Goal: Task Accomplishment & Management: Manage account settings

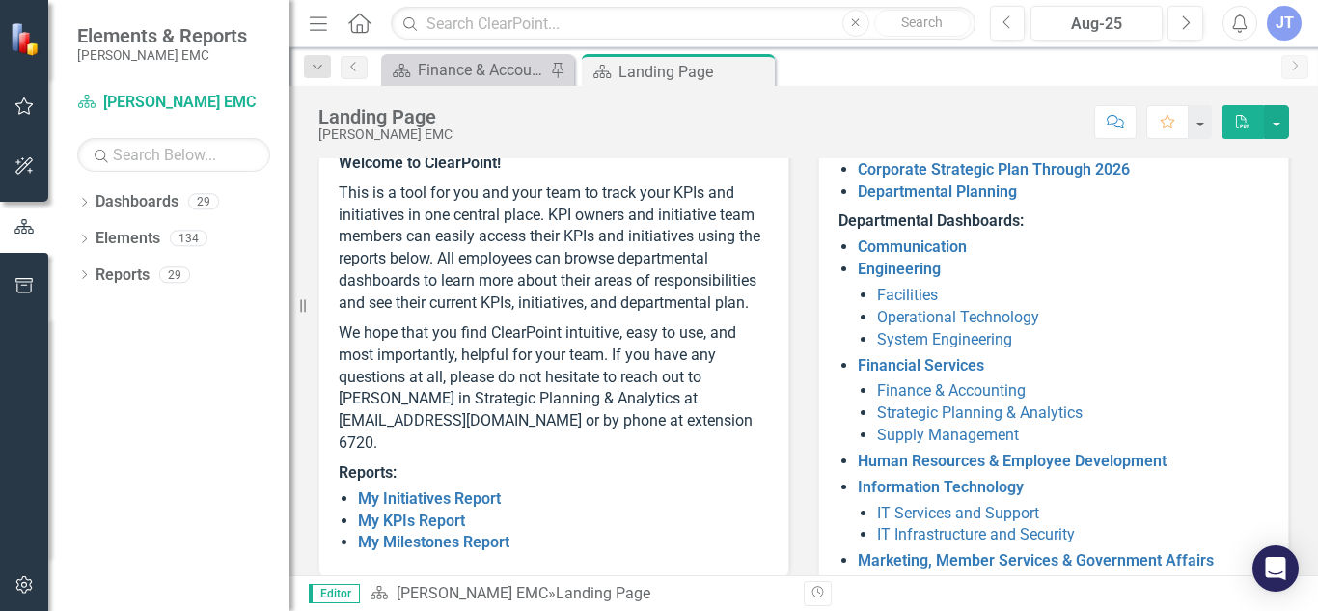
scroll to position [205, 0]
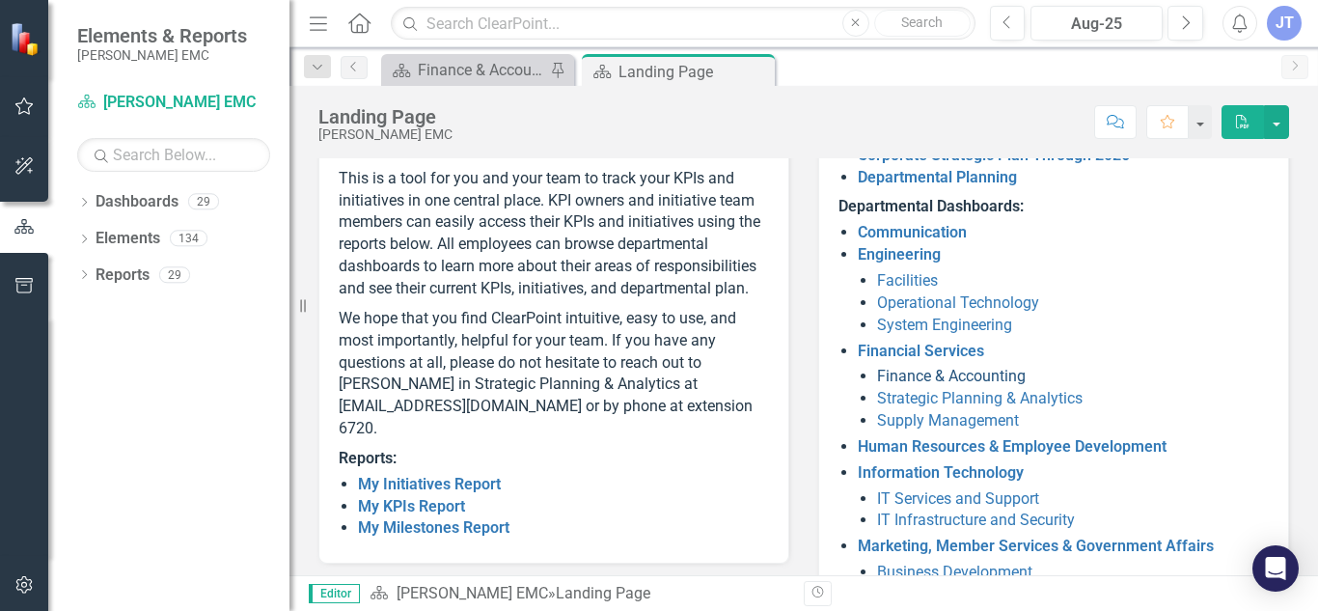
click at [992, 377] on link "Finance & Accounting" at bounding box center [951, 376] width 149 height 18
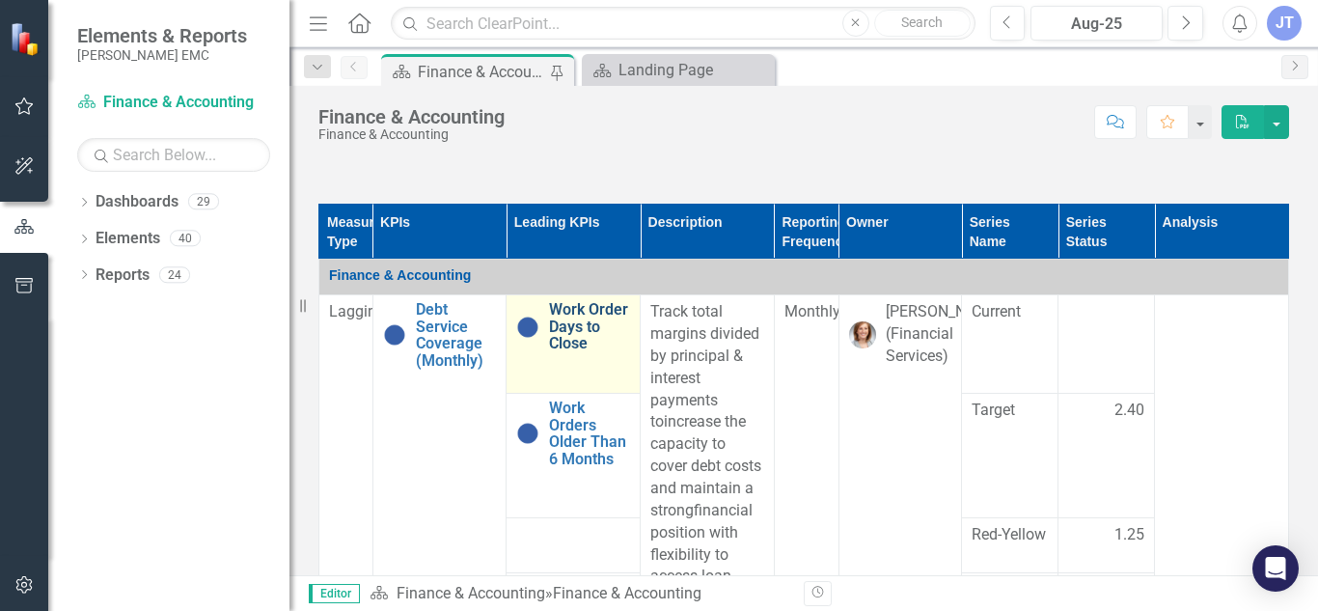
click at [599, 352] on link "Work Order Days to Close" at bounding box center [589, 326] width 81 height 51
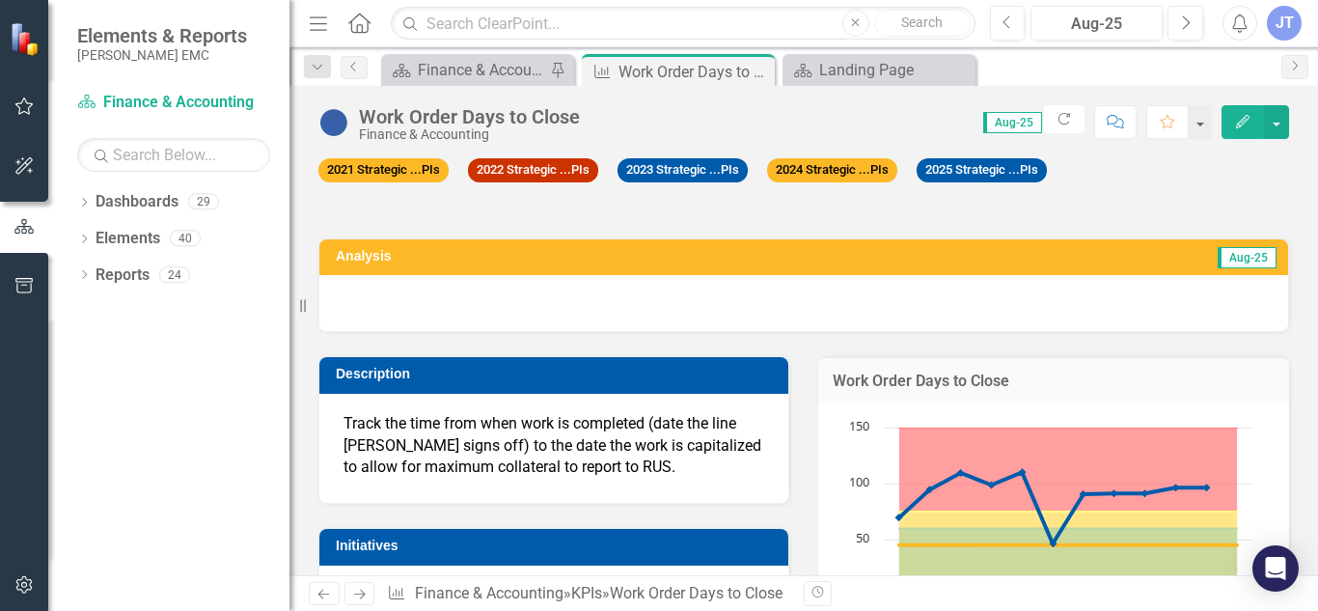
click at [734, 300] on div at bounding box center [803, 303] width 969 height 56
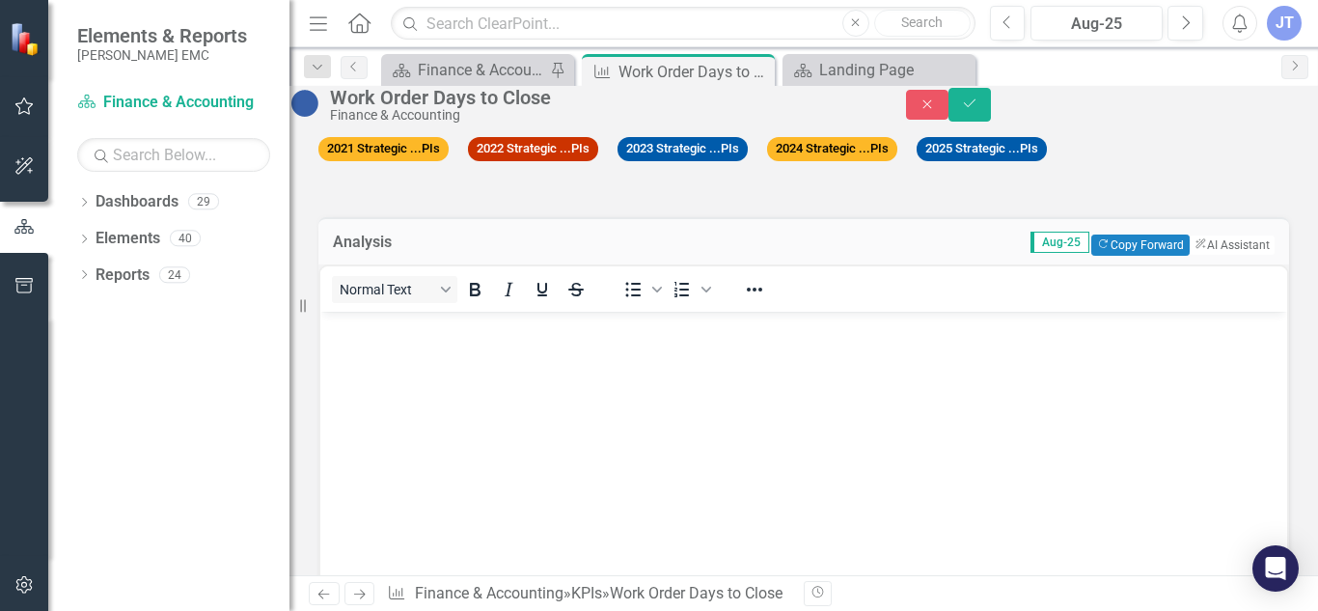
click at [529, 379] on body "Rich Text Area. Press ALT-0 for help." at bounding box center [803, 455] width 967 height 289
click at [1130, 256] on button "Copy Forward Copy Forward" at bounding box center [1139, 244] width 97 height 21
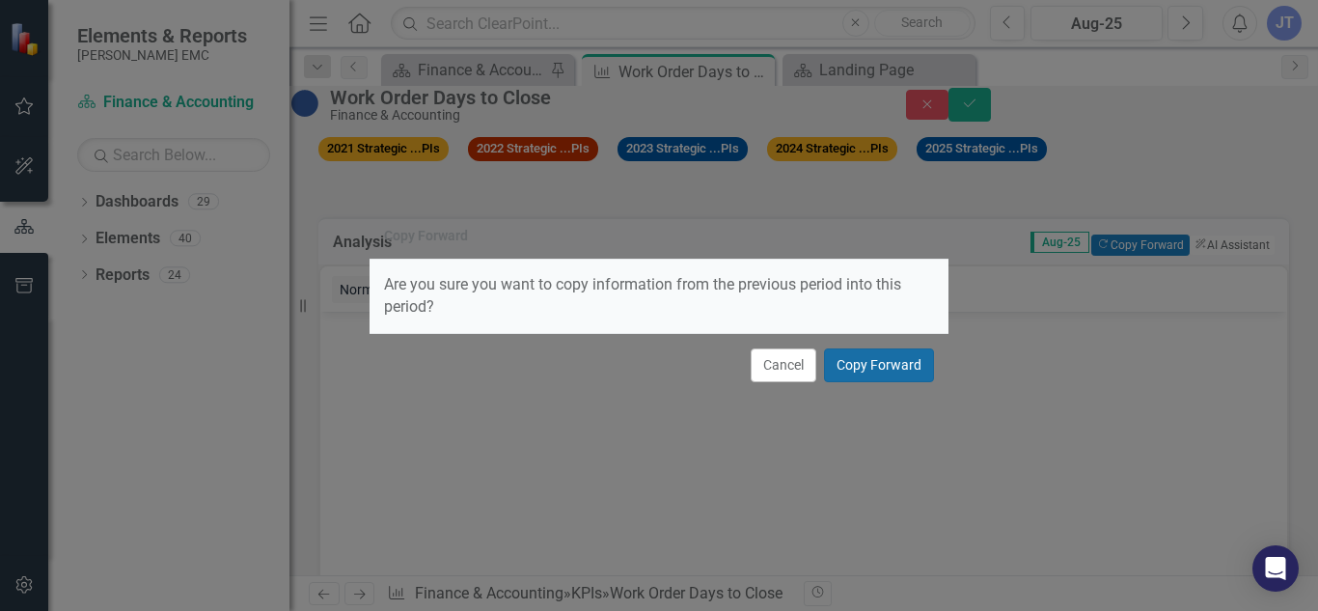
click at [882, 356] on button "Copy Forward" at bounding box center [879, 365] width 110 height 34
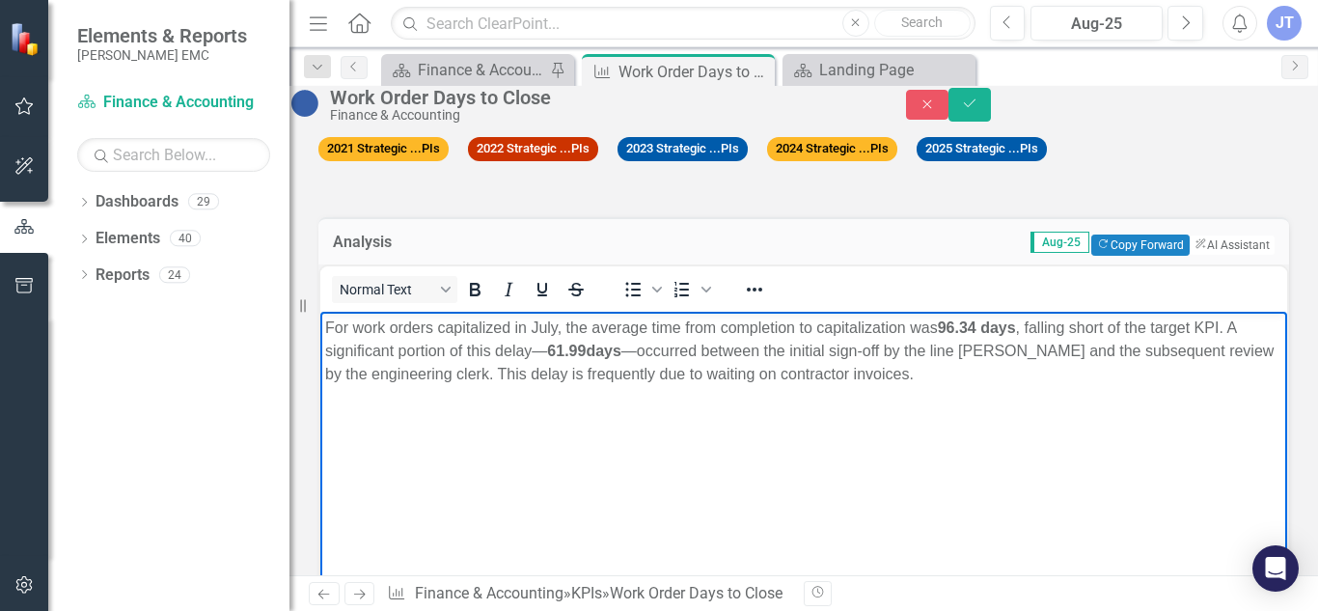
click at [555, 333] on p "For work orders capitalized in July, the average time from completion to capita…" at bounding box center [803, 349] width 957 height 69
click at [1000, 322] on strong "96.34 days" at bounding box center [997, 326] width 78 height 16
drag, startPoint x: 1069, startPoint y: 324, endPoint x: 965, endPoint y: 314, distance: 104.6
click at [965, 315] on p "For work orders capitalized in August, the average time from completion to capi…" at bounding box center [803, 349] width 957 height 69
click at [1001, 328] on p "For work orders capitalized in August, the average time from completion to capi…" at bounding box center [803, 349] width 957 height 69
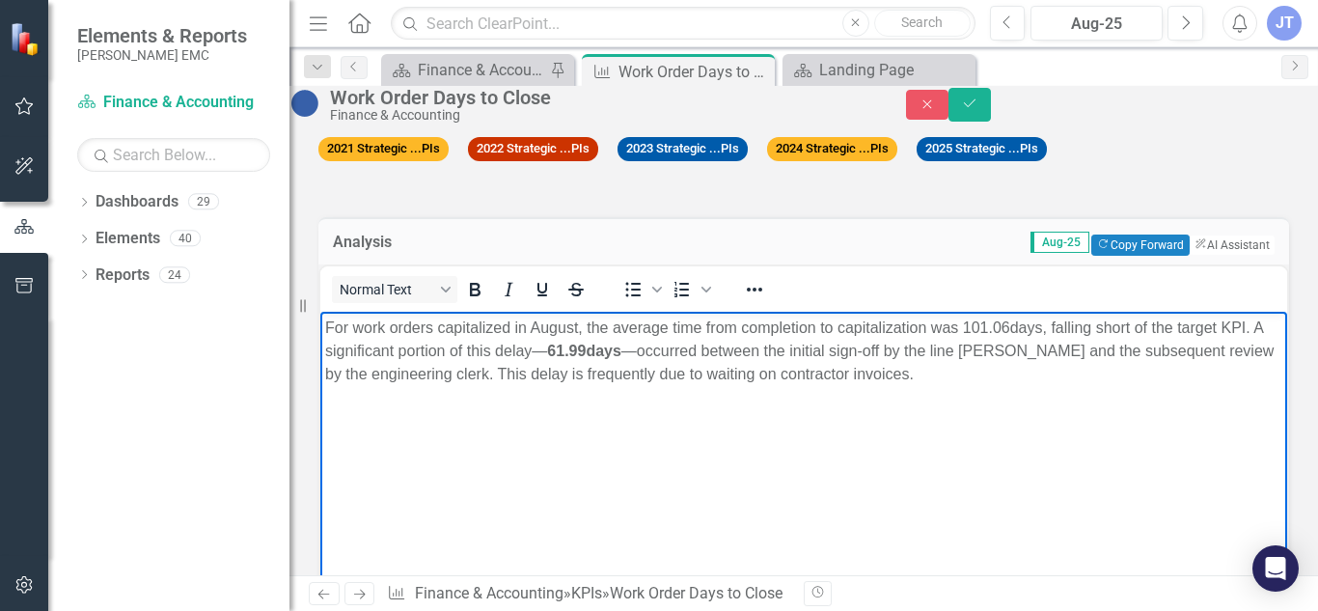
click at [620, 345] on strong "days" at bounding box center [603, 349] width 35 height 16
drag, startPoint x: 699, startPoint y: 349, endPoint x: 637, endPoint y: 349, distance: 62.7
click at [637, 349] on p "For work orders capitalized in August, the average time from completion to capi…" at bounding box center [803, 349] width 957 height 69
click at [673, 354] on p "For work orders capitalized in August, the average time from completion to capi…" at bounding box center [803, 349] width 957 height 69
click at [591, 350] on p "For work orders capitalized in August, the average time from completion to capi…" at bounding box center [803, 349] width 957 height 69
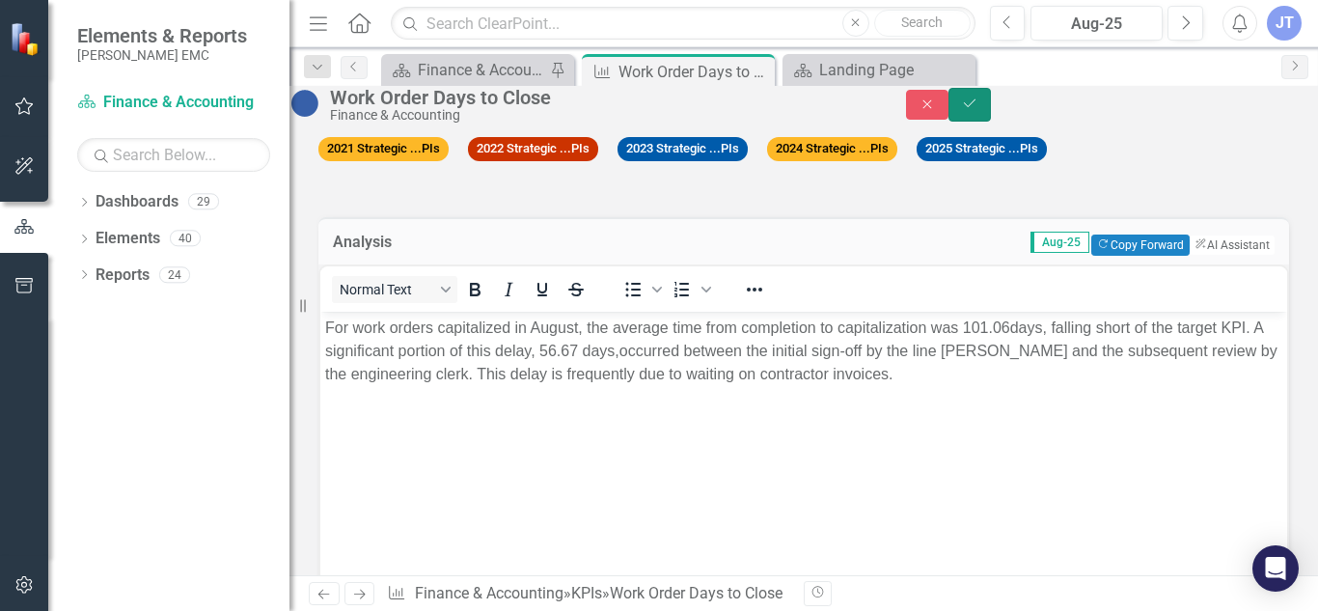
click at [991, 119] on button "Save" at bounding box center [969, 105] width 42 height 34
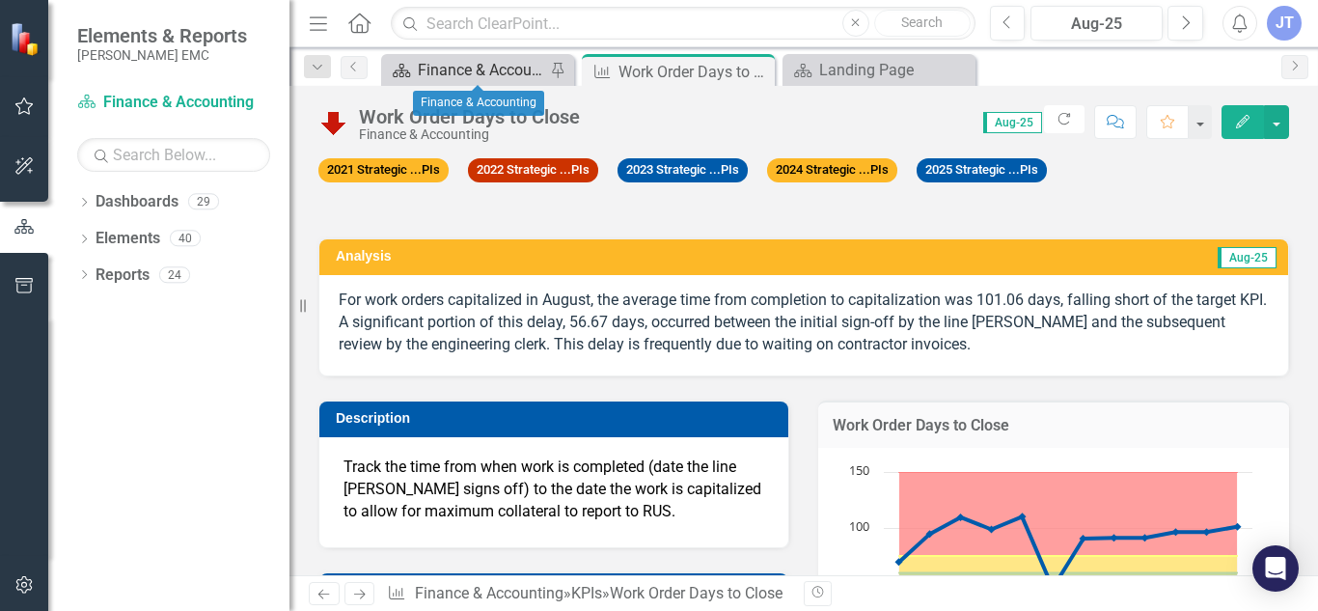
click at [496, 64] on div "Finance & Accounting" at bounding box center [481, 70] width 127 height 24
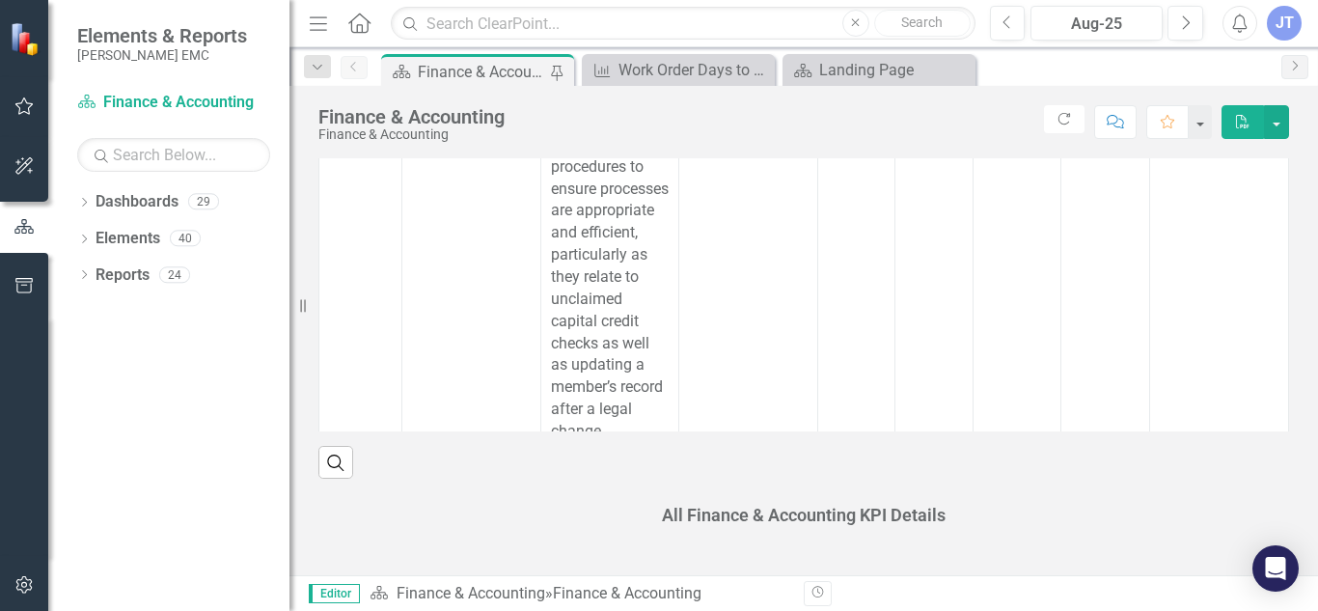
scroll to position [1154, 0]
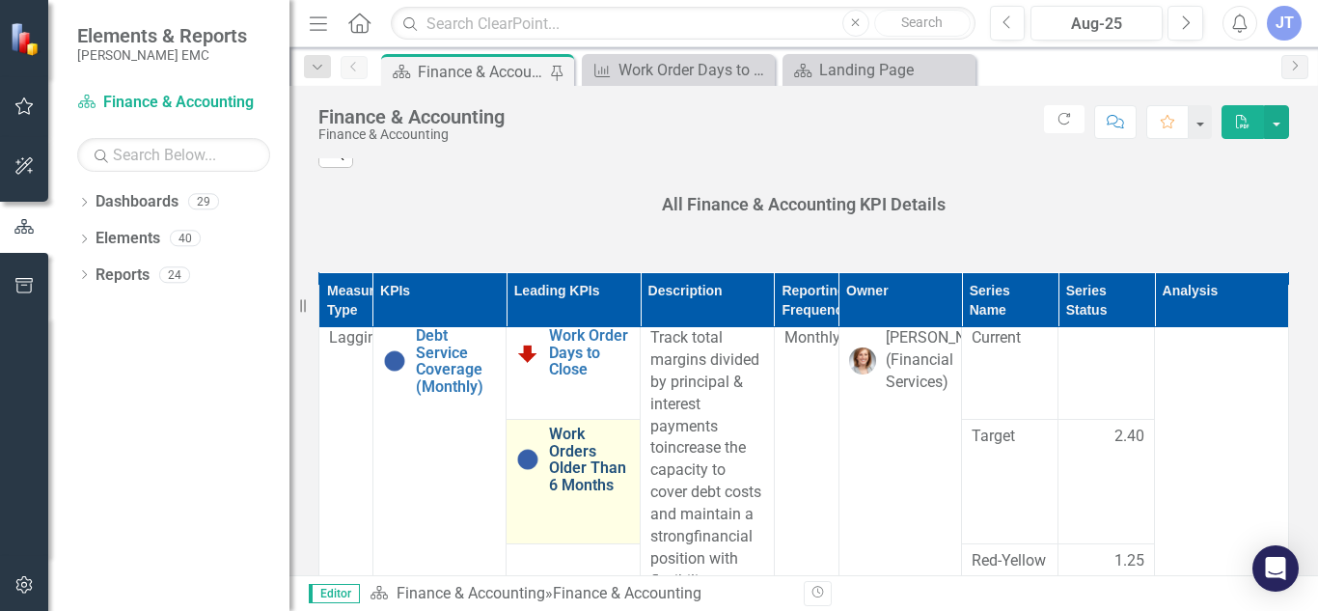
click at [571, 493] on link "Work Orders Older Than 6 Months" at bounding box center [589, 459] width 81 height 68
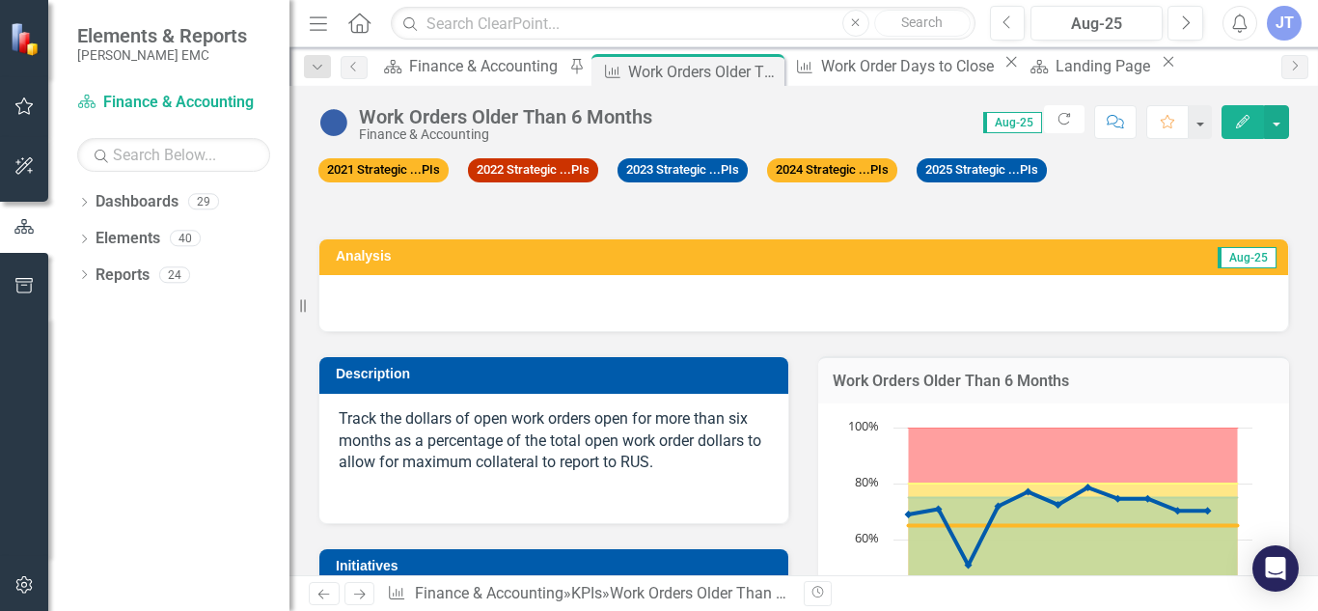
click at [557, 305] on div at bounding box center [803, 303] width 969 height 56
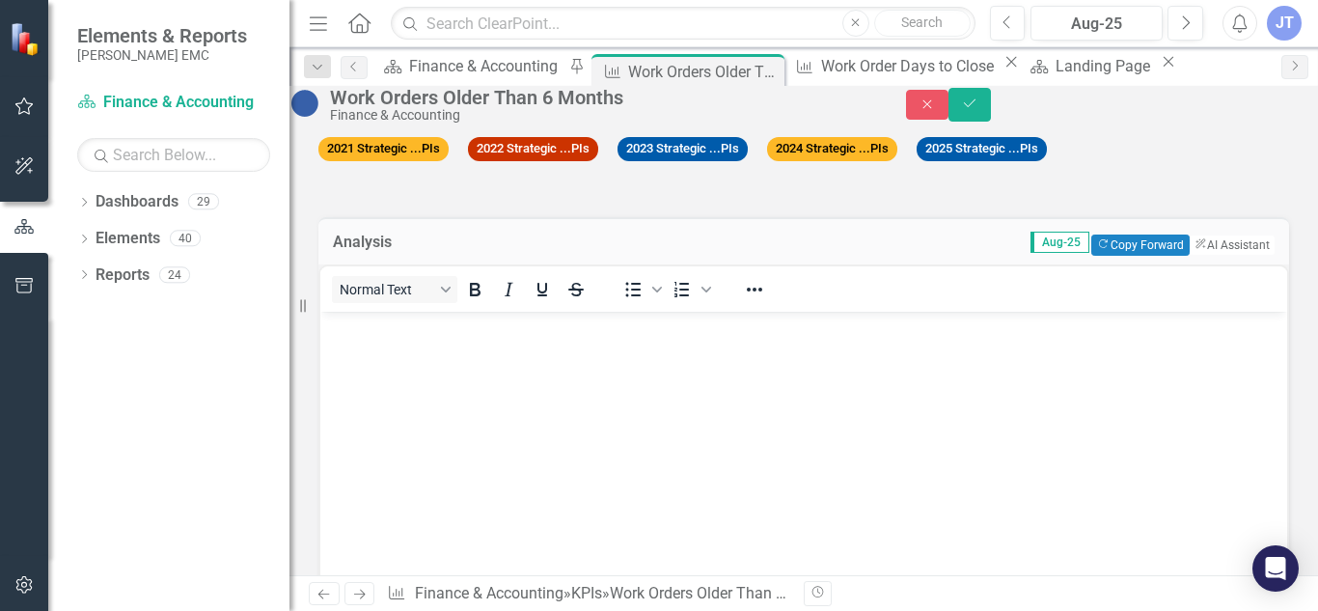
click at [511, 362] on body "Rich Text Area. Press ALT-0 for help." at bounding box center [803, 455] width 967 height 289
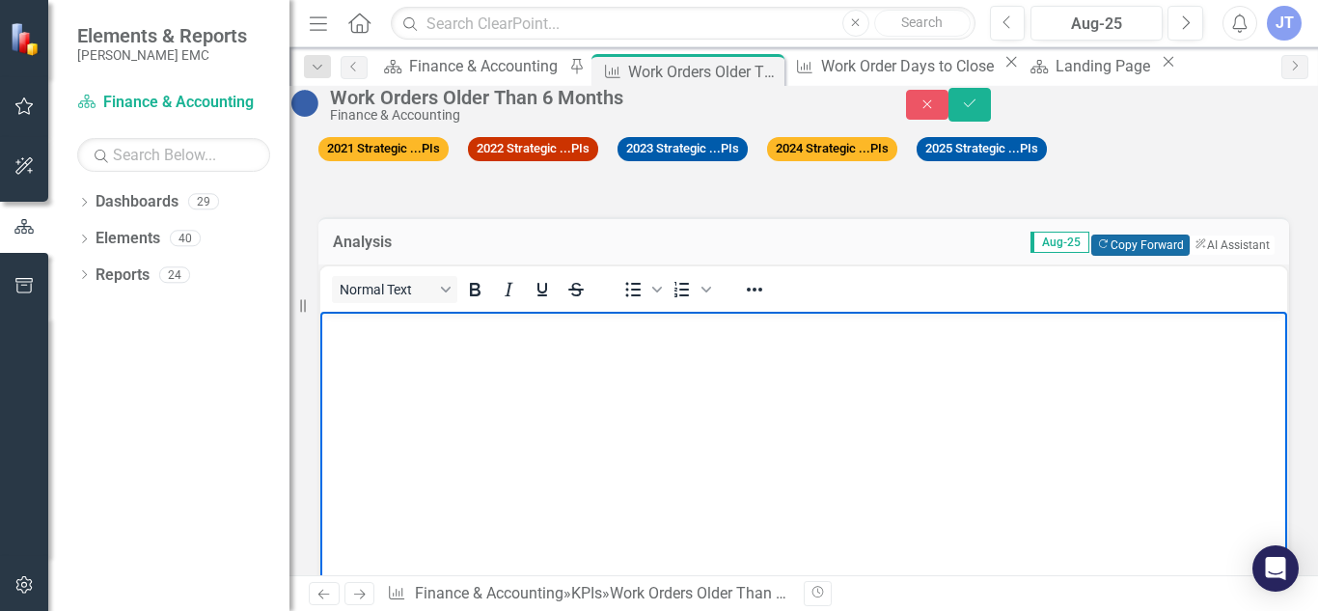
click at [1110, 256] on button "Copy Forward Copy Forward" at bounding box center [1139, 244] width 97 height 21
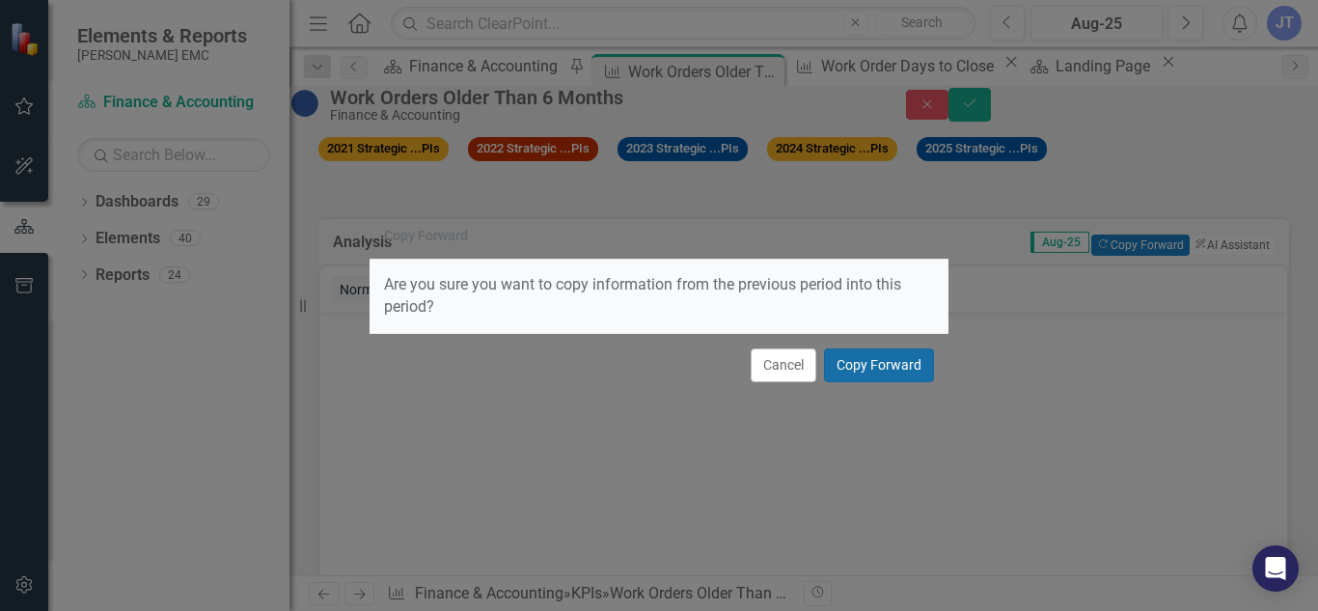
click at [901, 362] on button "Copy Forward" at bounding box center [879, 365] width 110 height 34
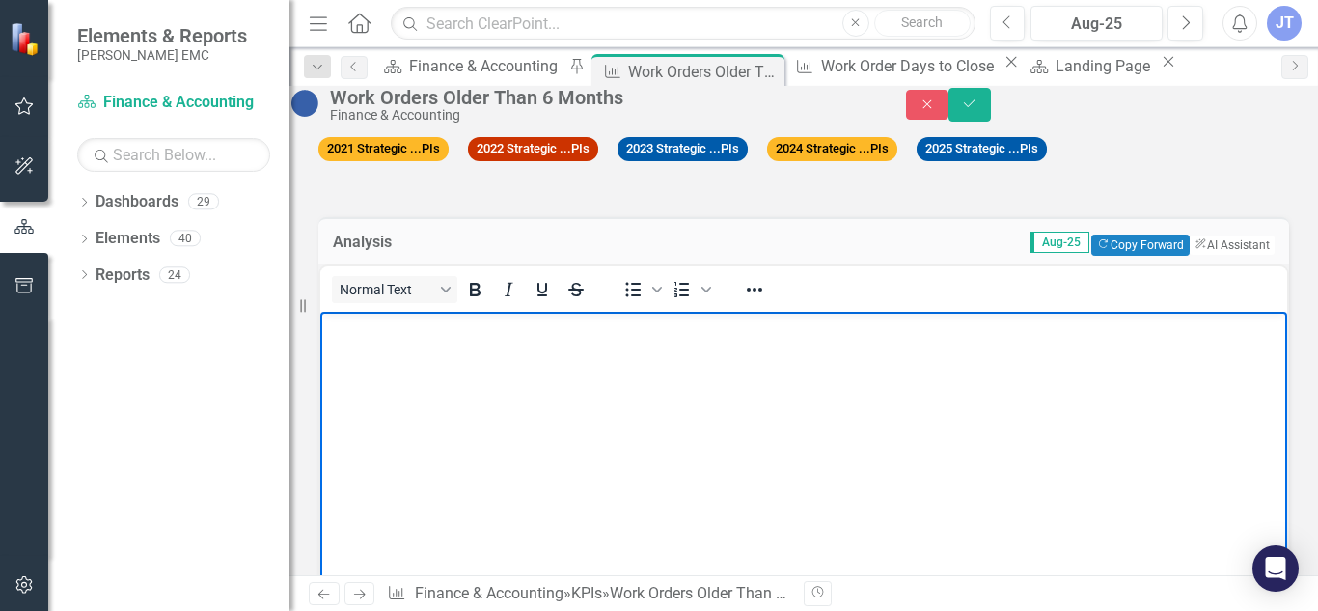
click at [859, 390] on body "Rich Text Area. Press ALT-0 for help." at bounding box center [803, 455] width 967 height 289
click at [344, 264] on div "Analysis Aug-25 Copy Forward Copy Forward ClearPoint AI AI Assistant" at bounding box center [803, 240] width 970 height 47
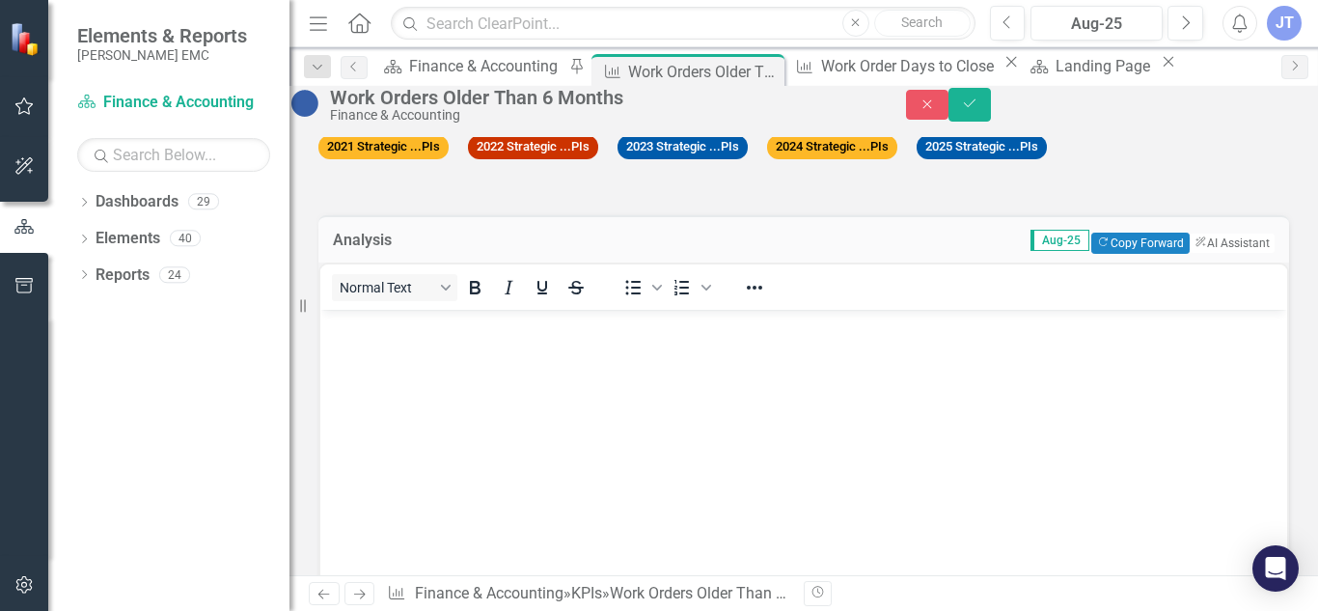
scroll to position [1, 0]
click at [1136, 10] on button "Aug-25" at bounding box center [1096, 23] width 132 height 35
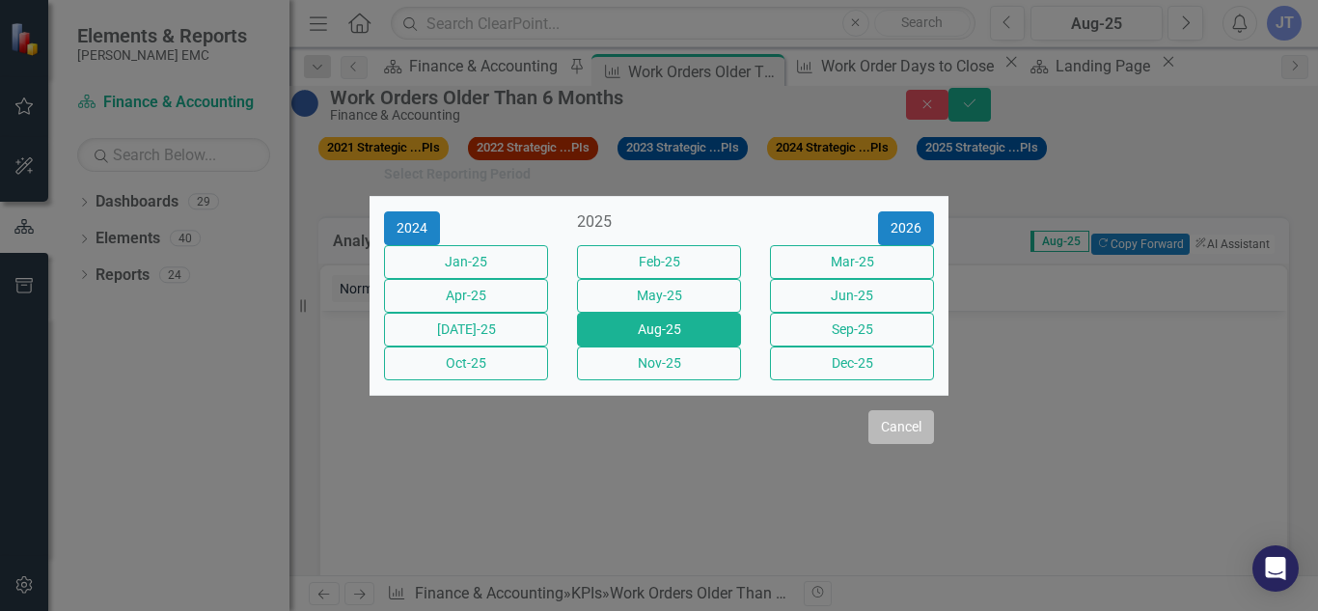
click at [899, 444] on button "Cancel" at bounding box center [901, 427] width 66 height 34
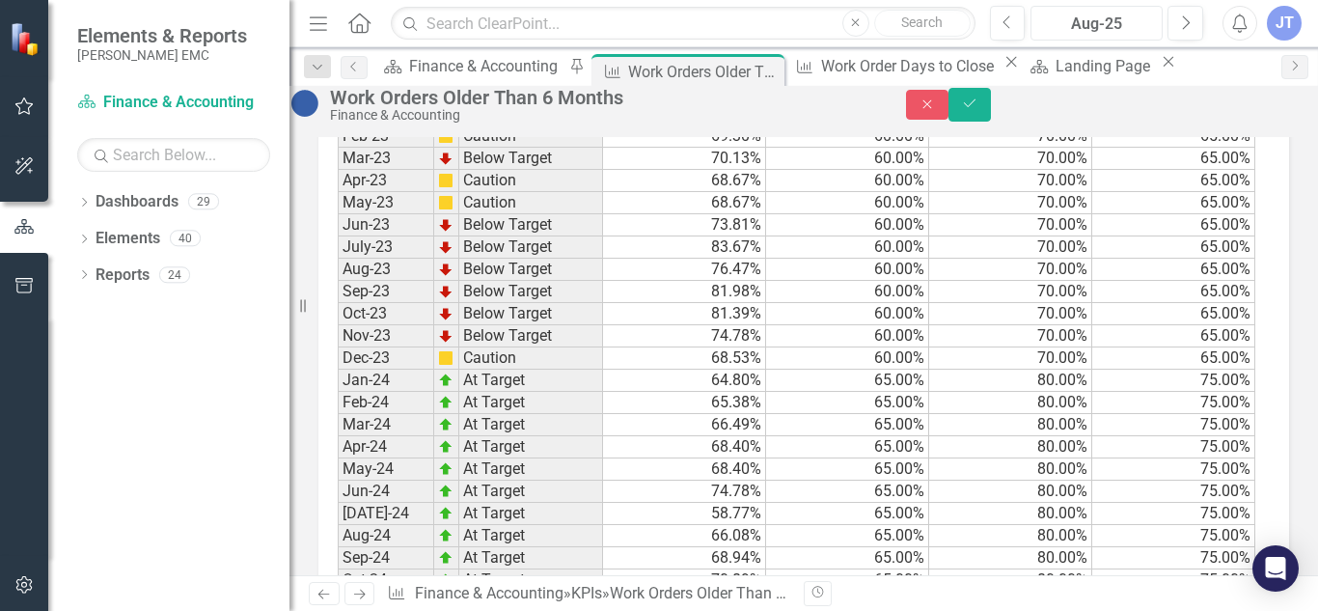
scroll to position [2361, 0]
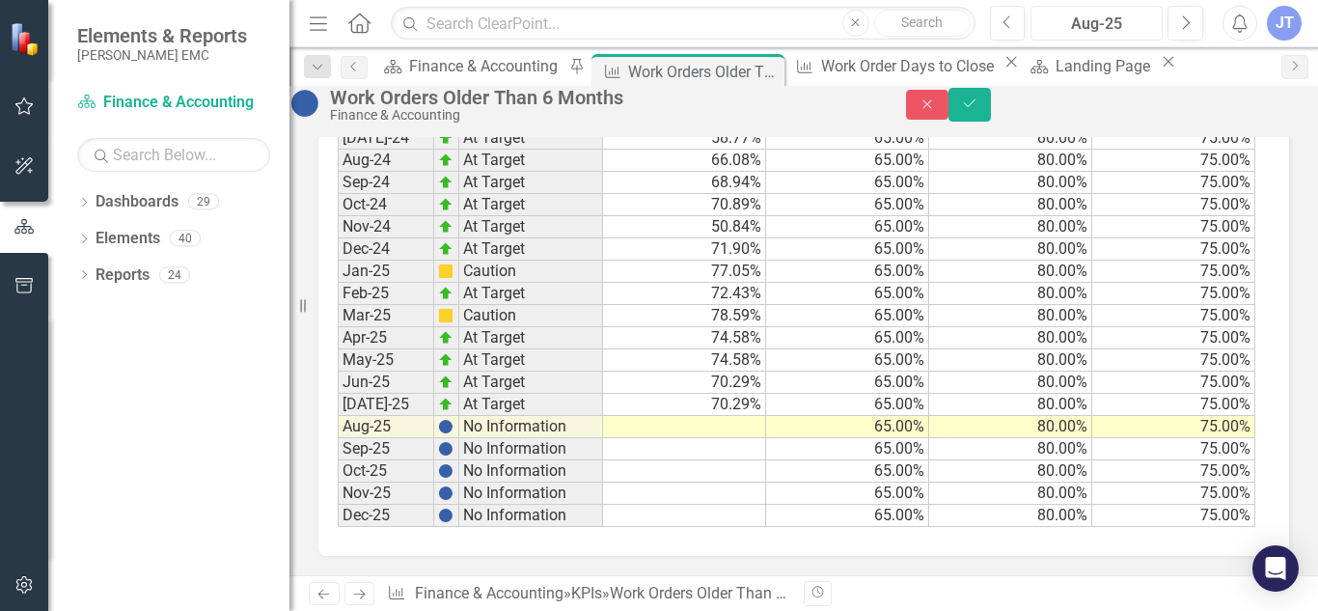
click at [1068, 17] on div "Aug-25" at bounding box center [1096, 24] width 119 height 23
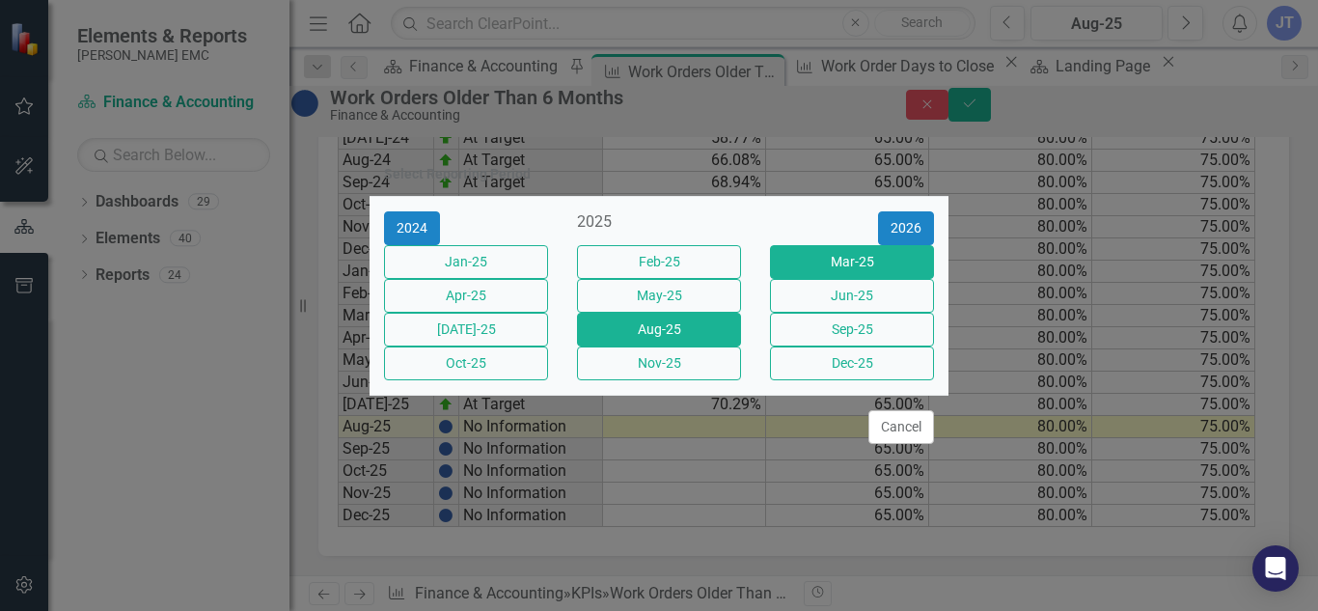
click at [869, 257] on button "Mar-25" at bounding box center [852, 262] width 164 height 34
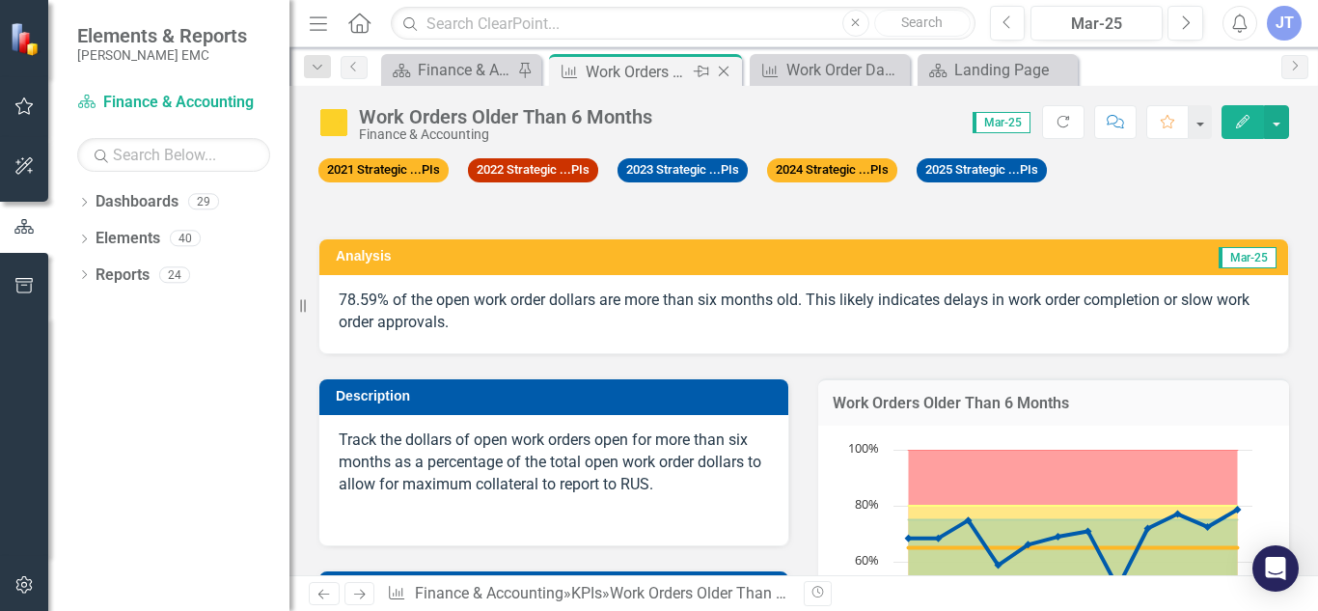
click at [722, 68] on icon "Close" at bounding box center [723, 71] width 19 height 15
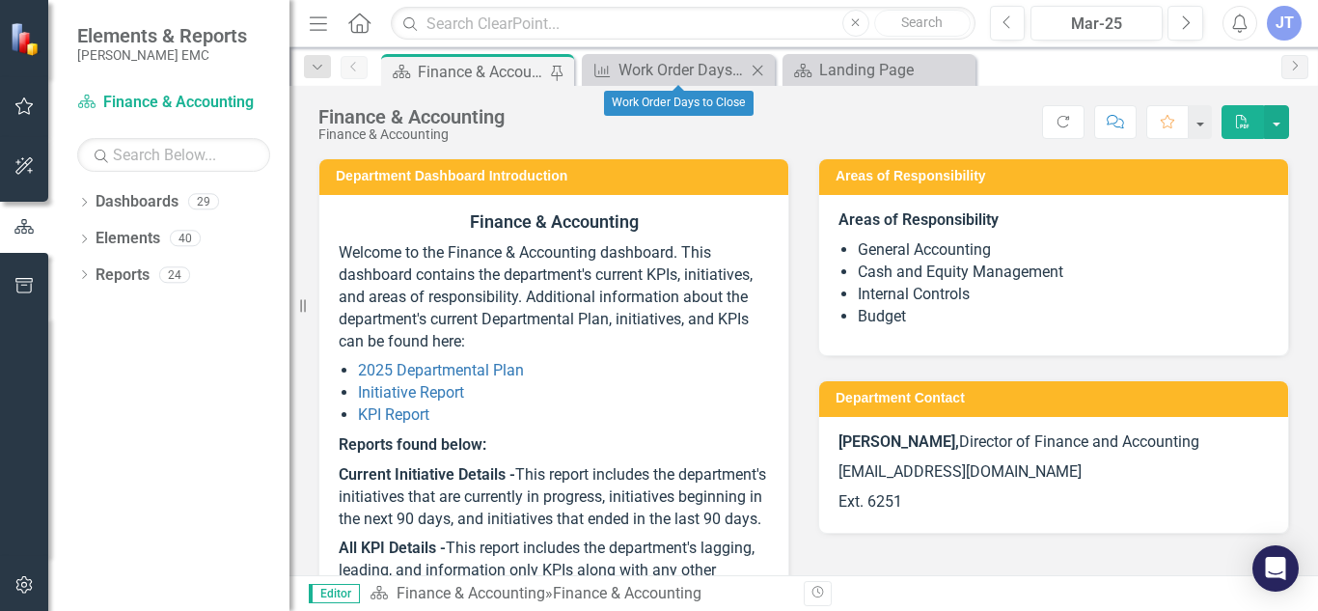
click at [758, 66] on icon "Close" at bounding box center [757, 70] width 19 height 15
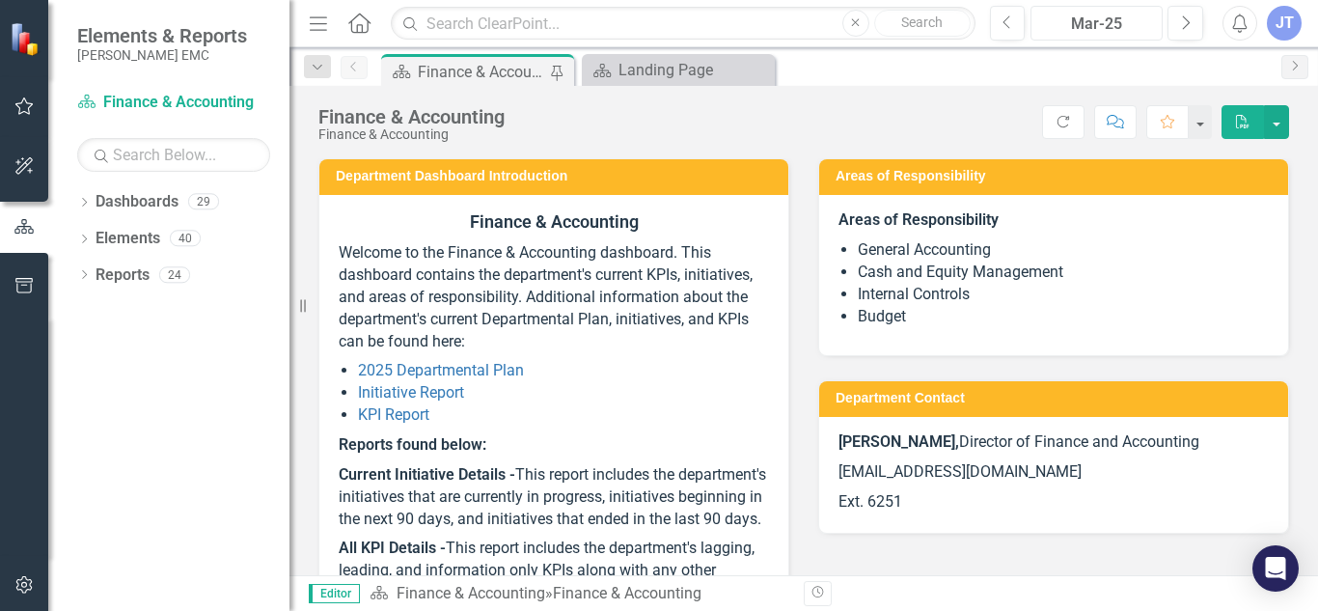
click at [1133, 29] on div "Mar-25" at bounding box center [1096, 24] width 119 height 23
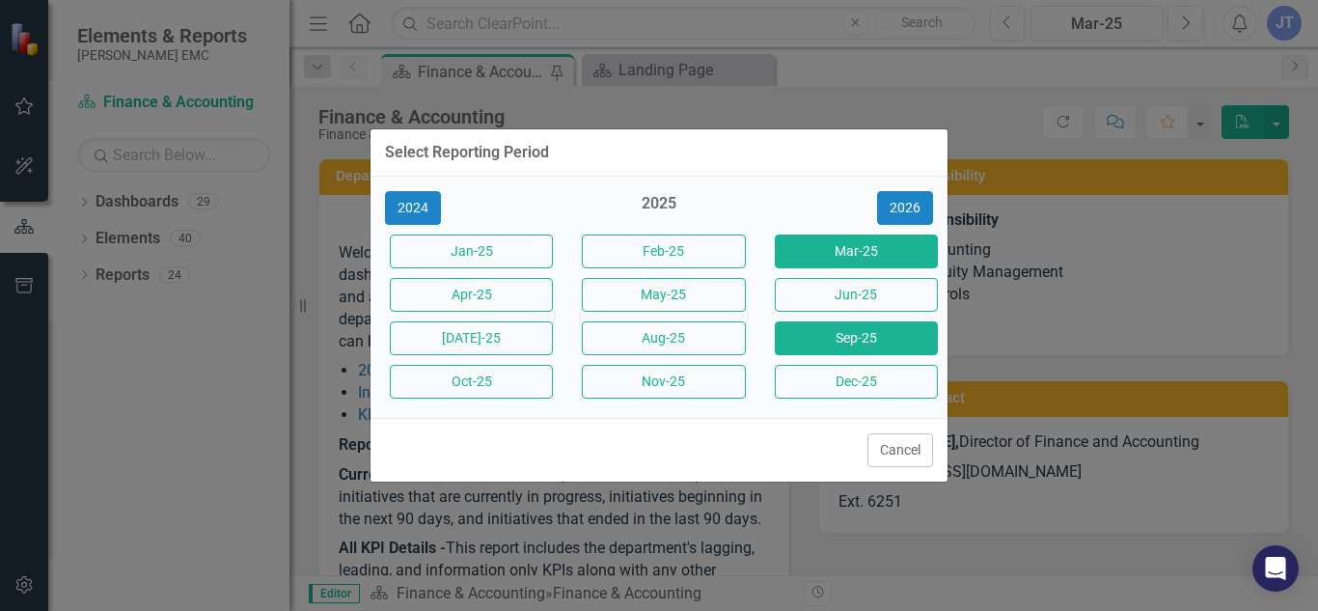
click at [778, 334] on button "Sep-25" at bounding box center [856, 338] width 163 height 34
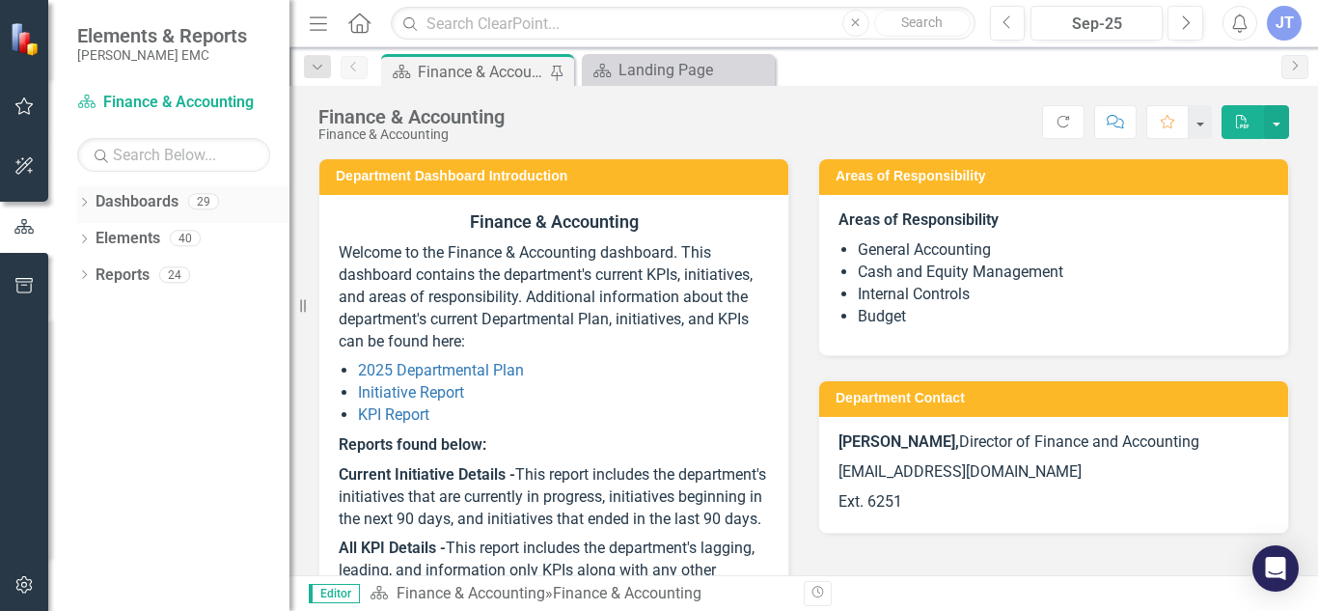
click at [81, 200] on icon "Dropdown" at bounding box center [84, 204] width 14 height 11
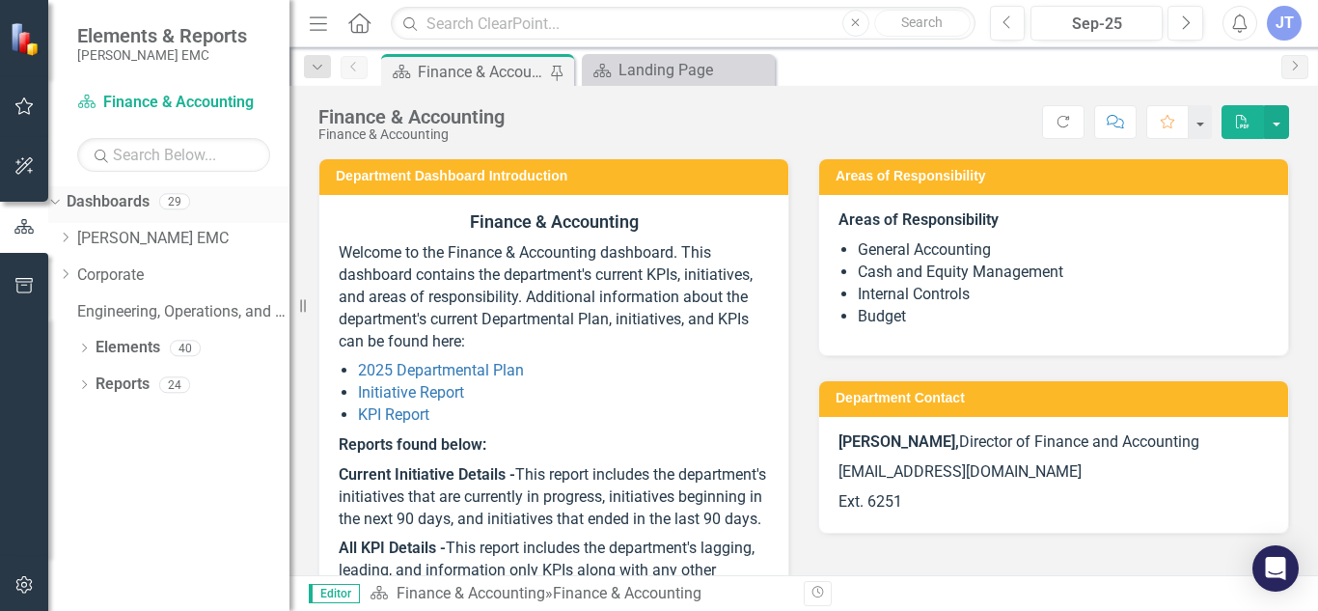
click at [58, 200] on icon "Dropdown" at bounding box center [52, 201] width 11 height 14
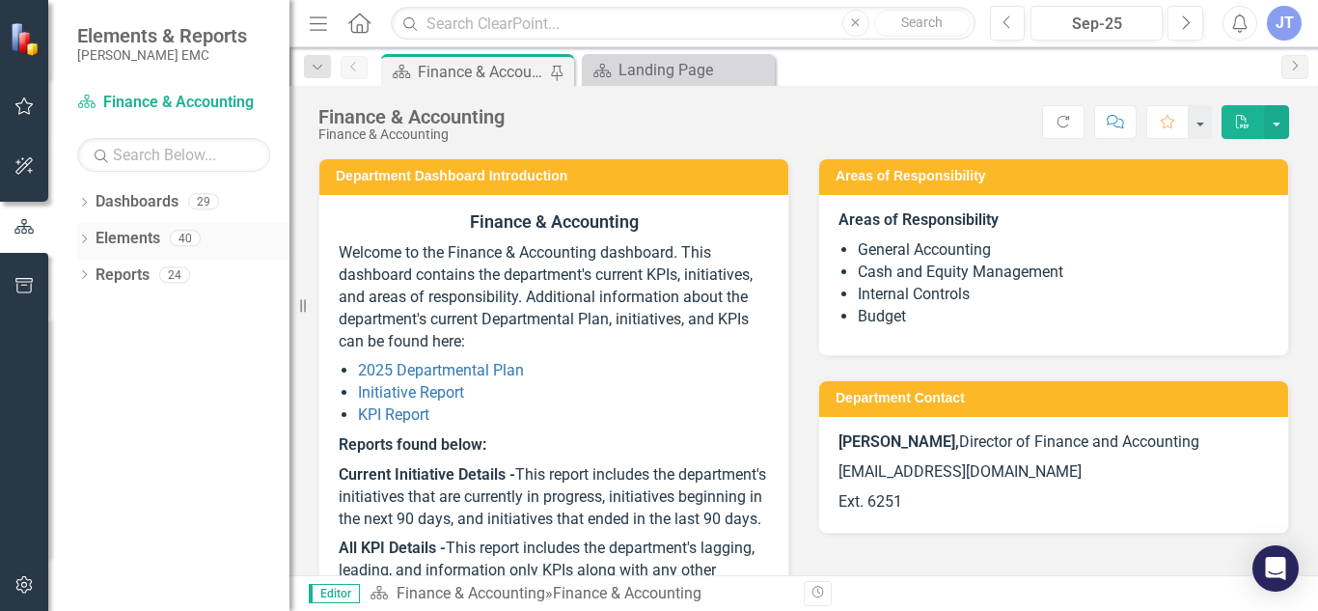
click at [83, 238] on icon "Dropdown" at bounding box center [84, 240] width 14 height 11
click at [58, 238] on icon "Dropdown" at bounding box center [52, 238] width 11 height 14
